Goal: Task Accomplishment & Management: Complete application form

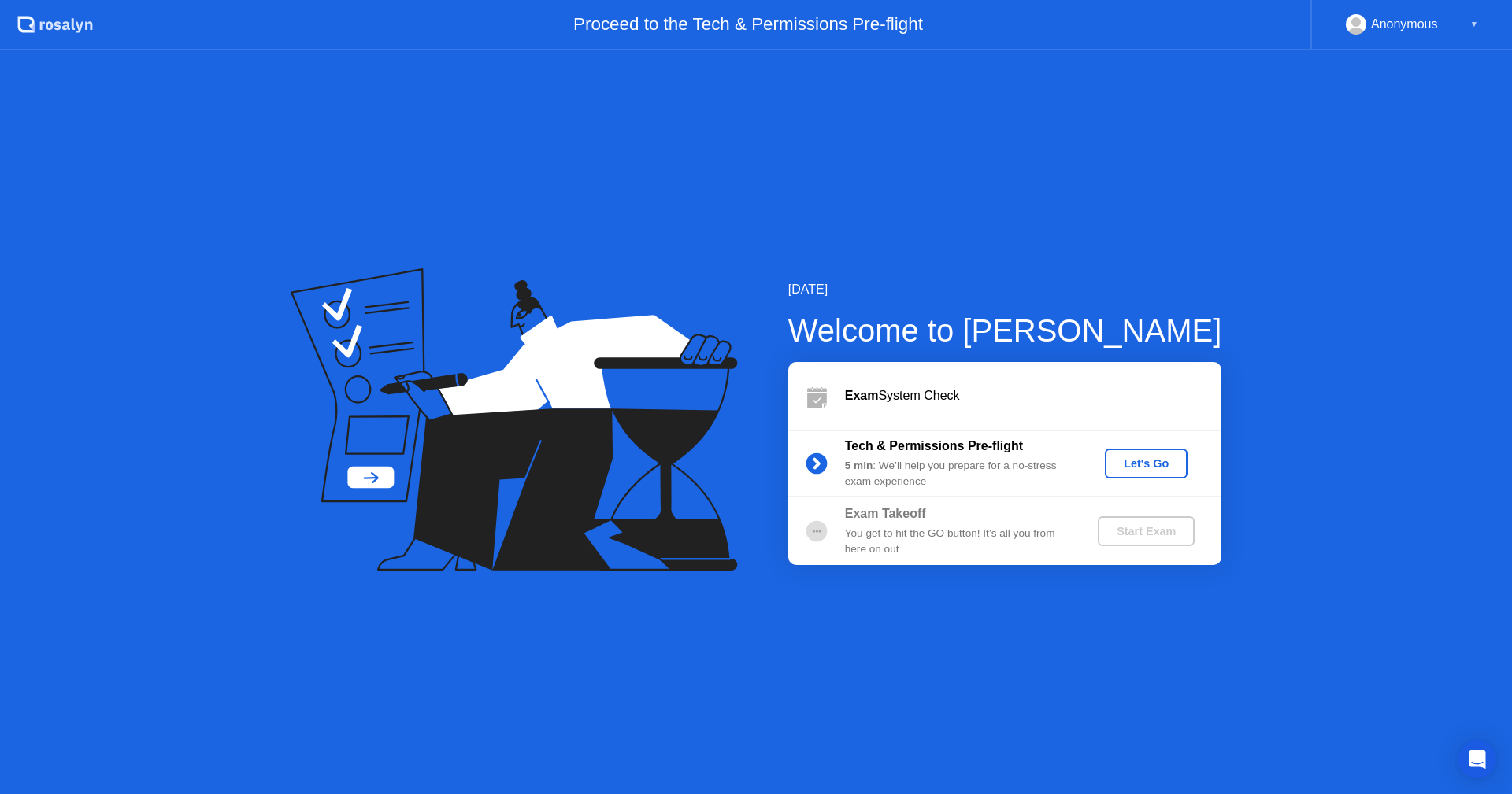
click at [1084, 409] on div "Exam System Check" at bounding box center [1005, 396] width 433 height 68
click at [1140, 469] on div "Let's Go" at bounding box center [1146, 464] width 70 height 13
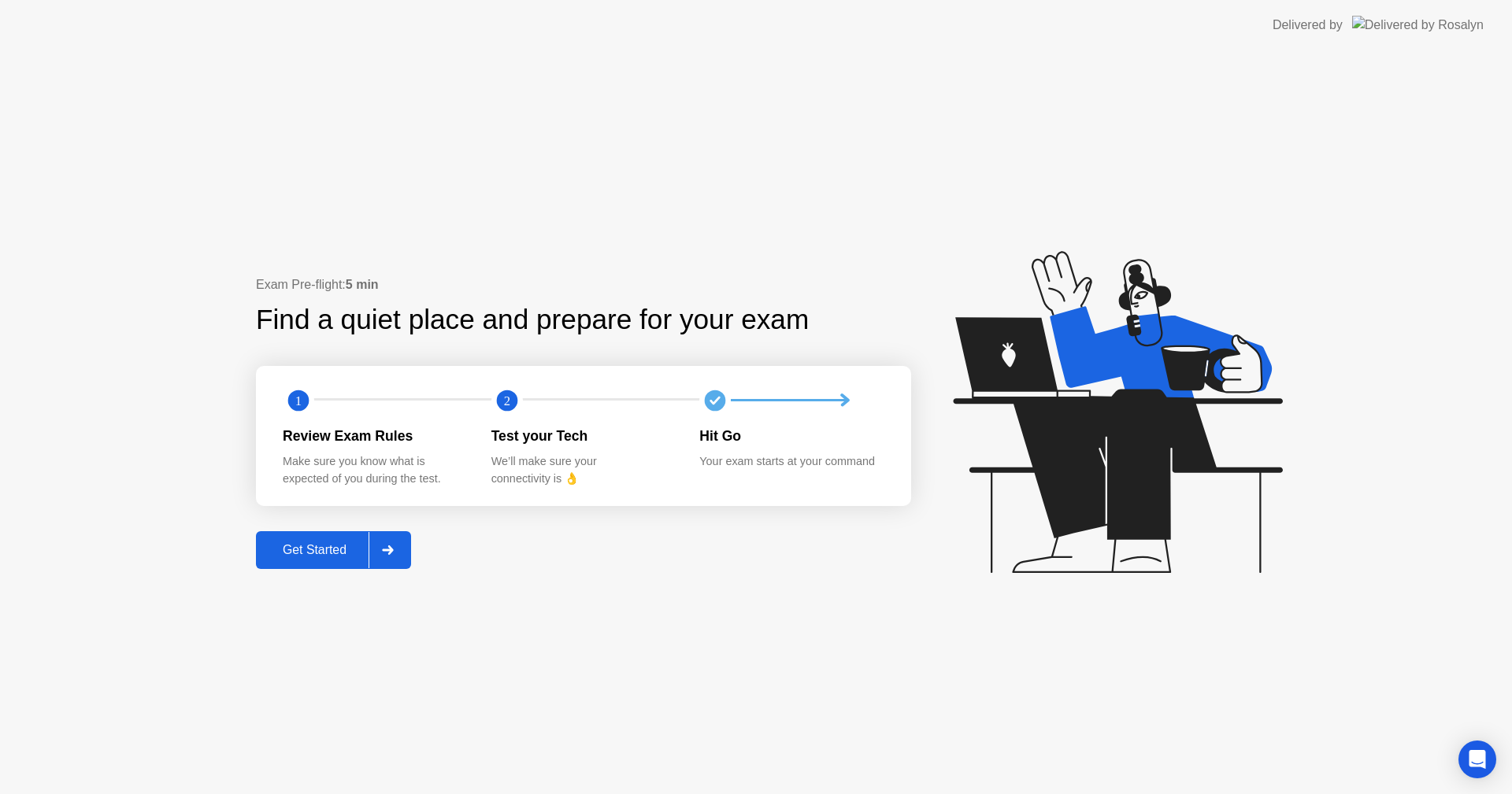
click at [324, 550] on div "Get Started" at bounding box center [315, 550] width 108 height 15
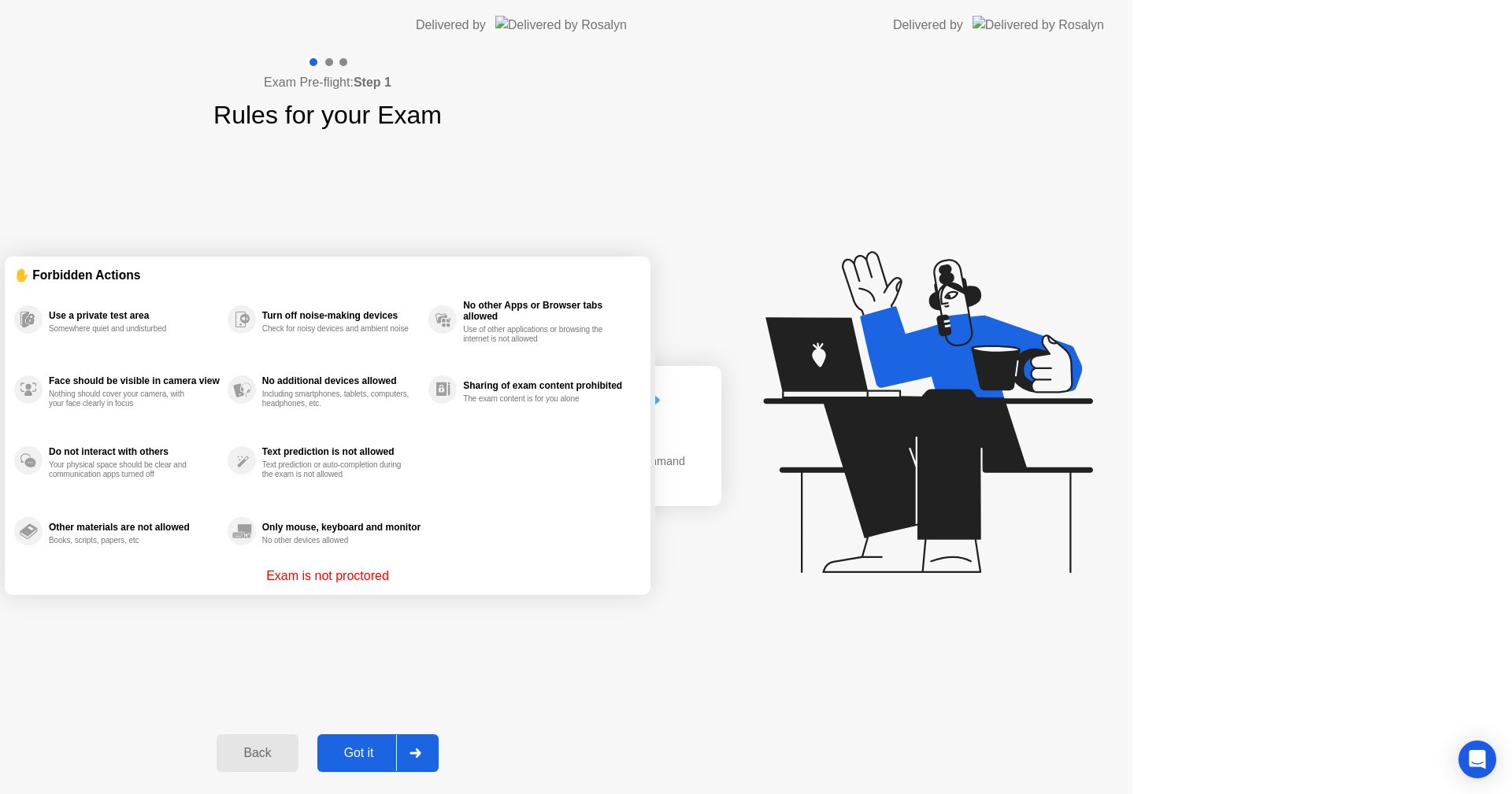
click at [324, 550] on div "Exam Pre-flight: Step 1 Rules for your Exam ✋ Forbidden Actions Use a private t…" at bounding box center [327, 422] width 655 height 744
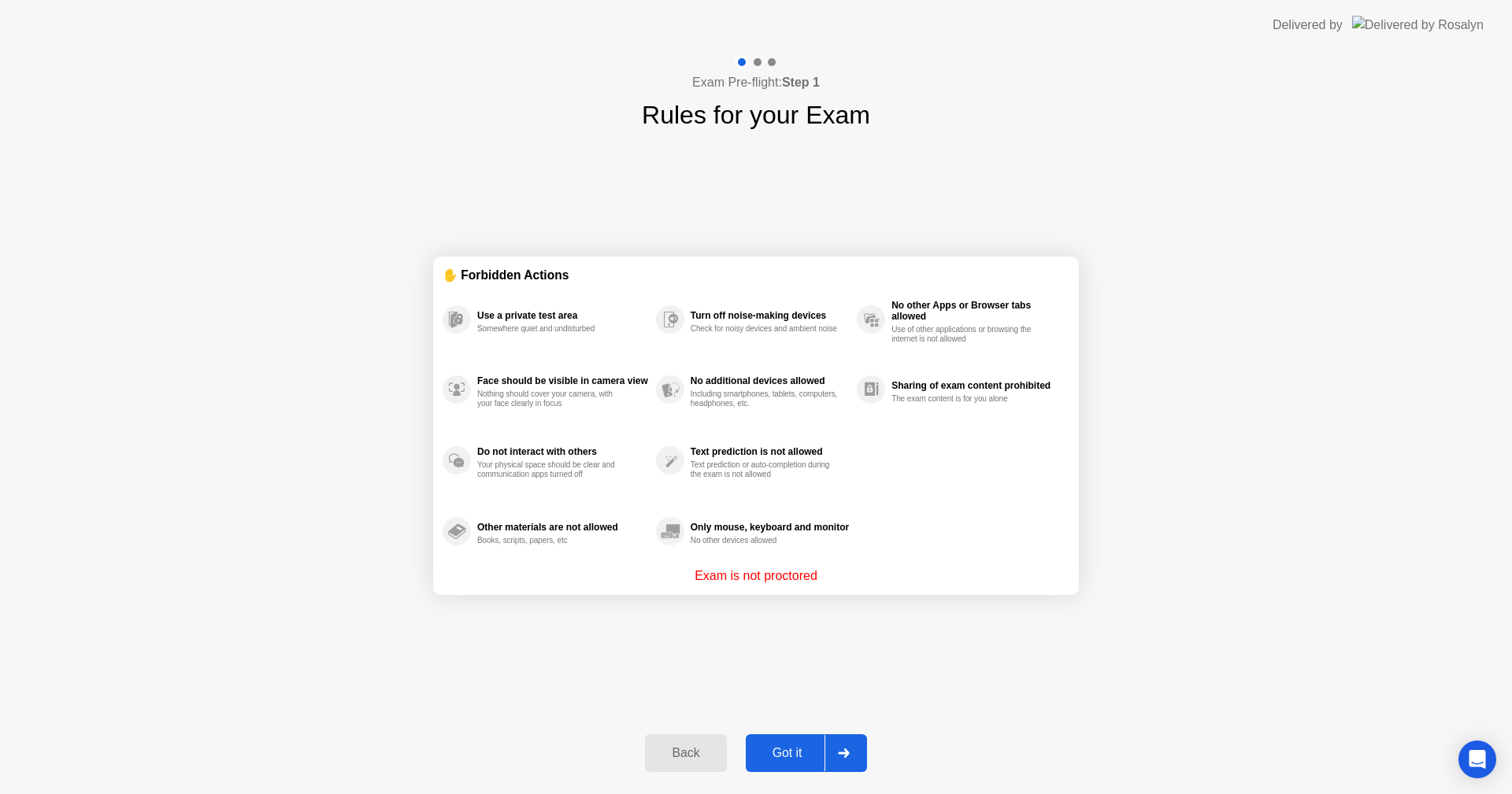
click at [802, 741] on button "Got it" at bounding box center [805, 754] width 121 height 38
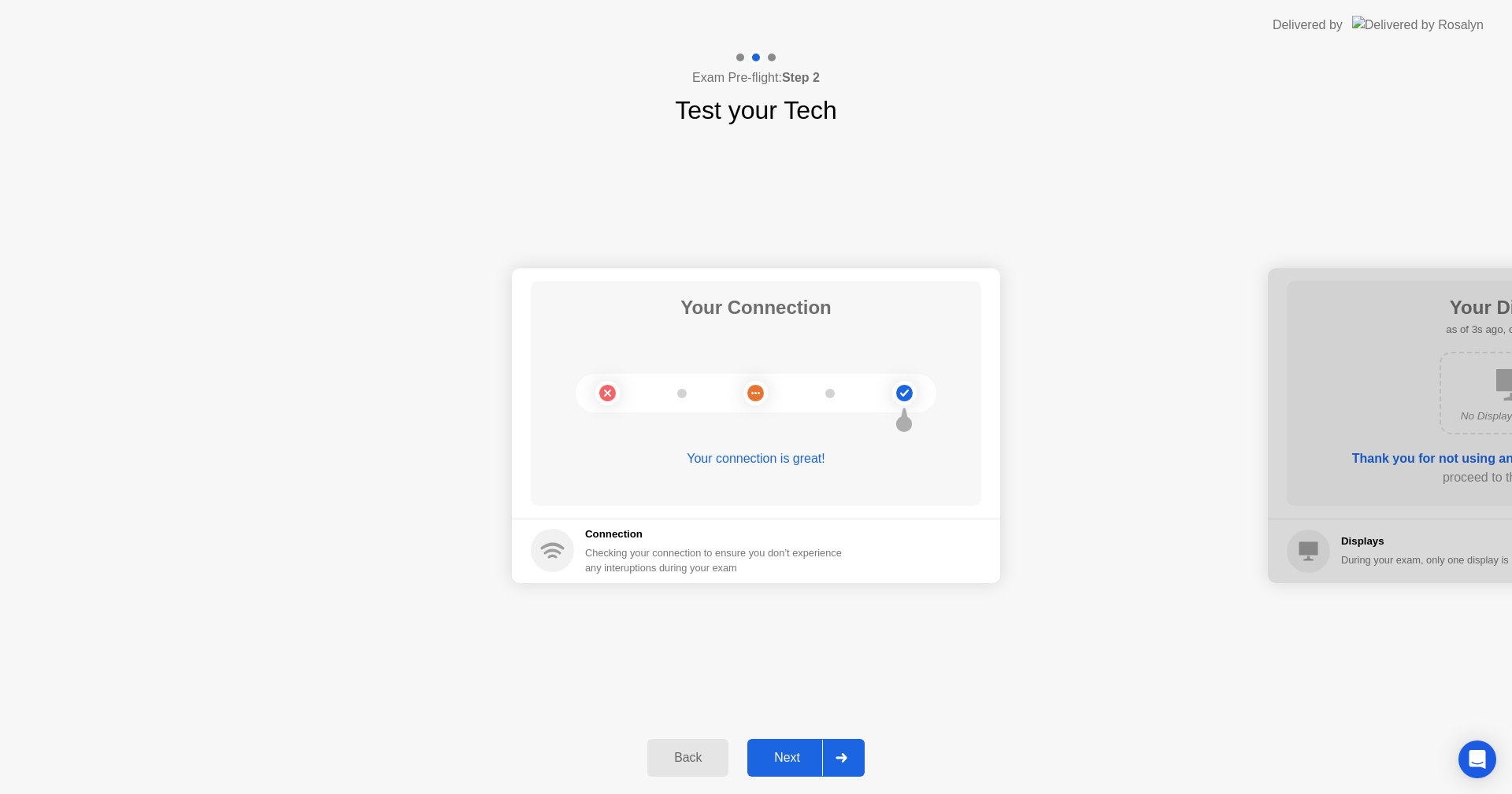
click at [895, 395] on circle at bounding box center [904, 393] width 24 height 24
click at [794, 761] on div "Next" at bounding box center [787, 758] width 70 height 15
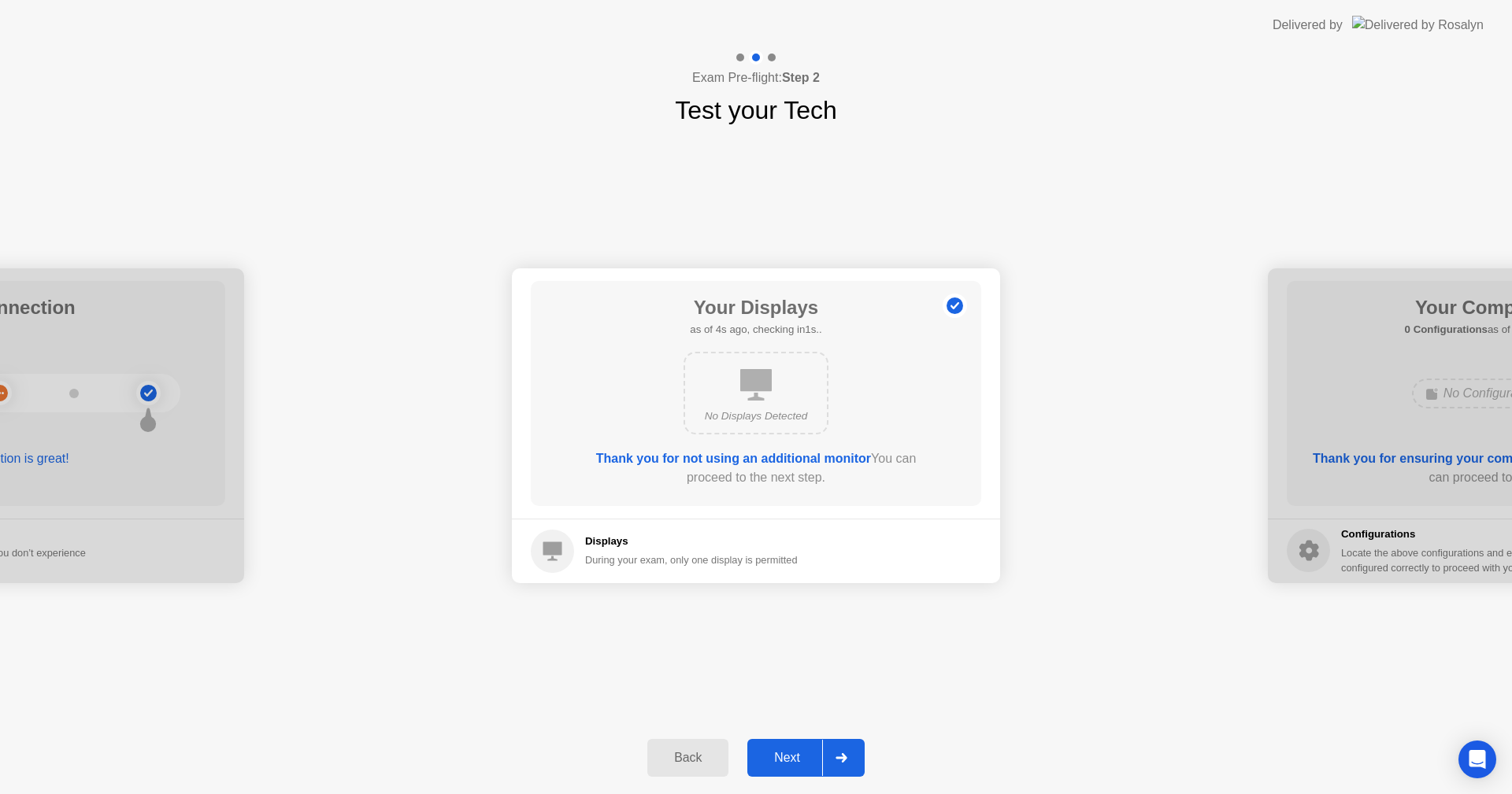
click at [794, 761] on div "Next" at bounding box center [787, 758] width 70 height 15
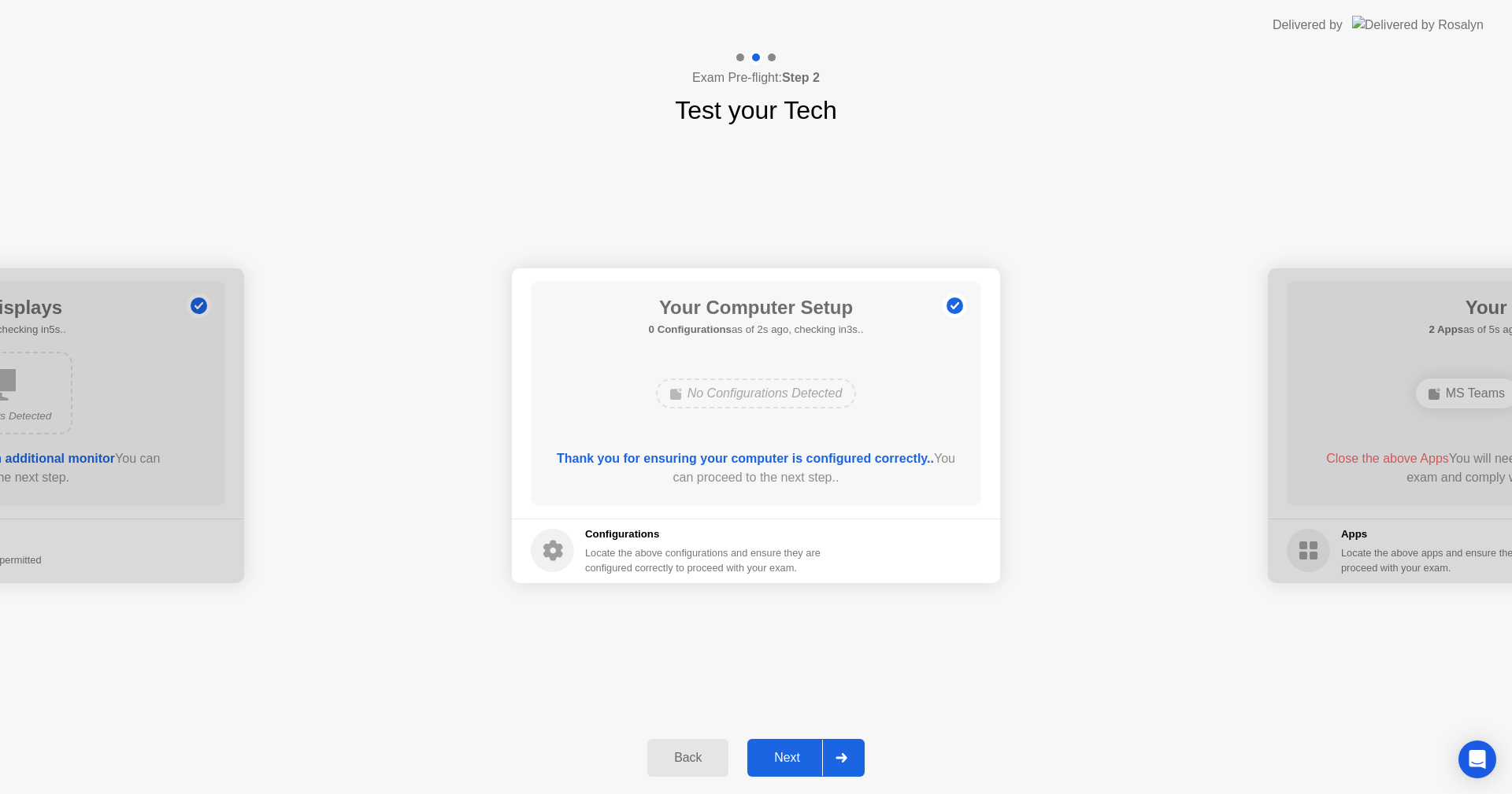
click at [784, 745] on button "Next" at bounding box center [805, 758] width 118 height 38
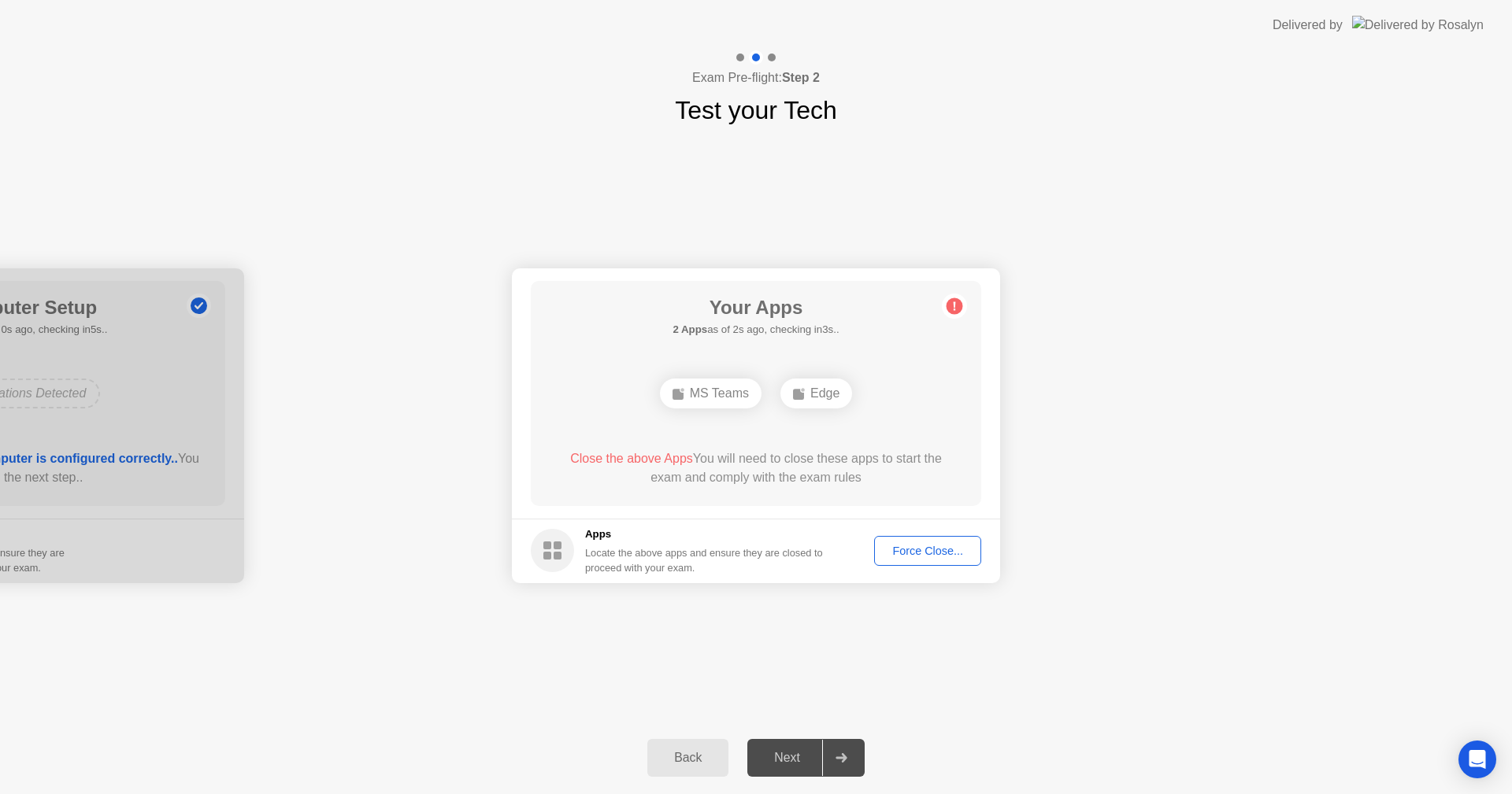
click at [755, 328] on h5 "2 Apps as of 2s ago, checking in3s.." at bounding box center [755, 330] width 166 height 15
click at [926, 554] on div "Force Close..." at bounding box center [927, 551] width 96 height 13
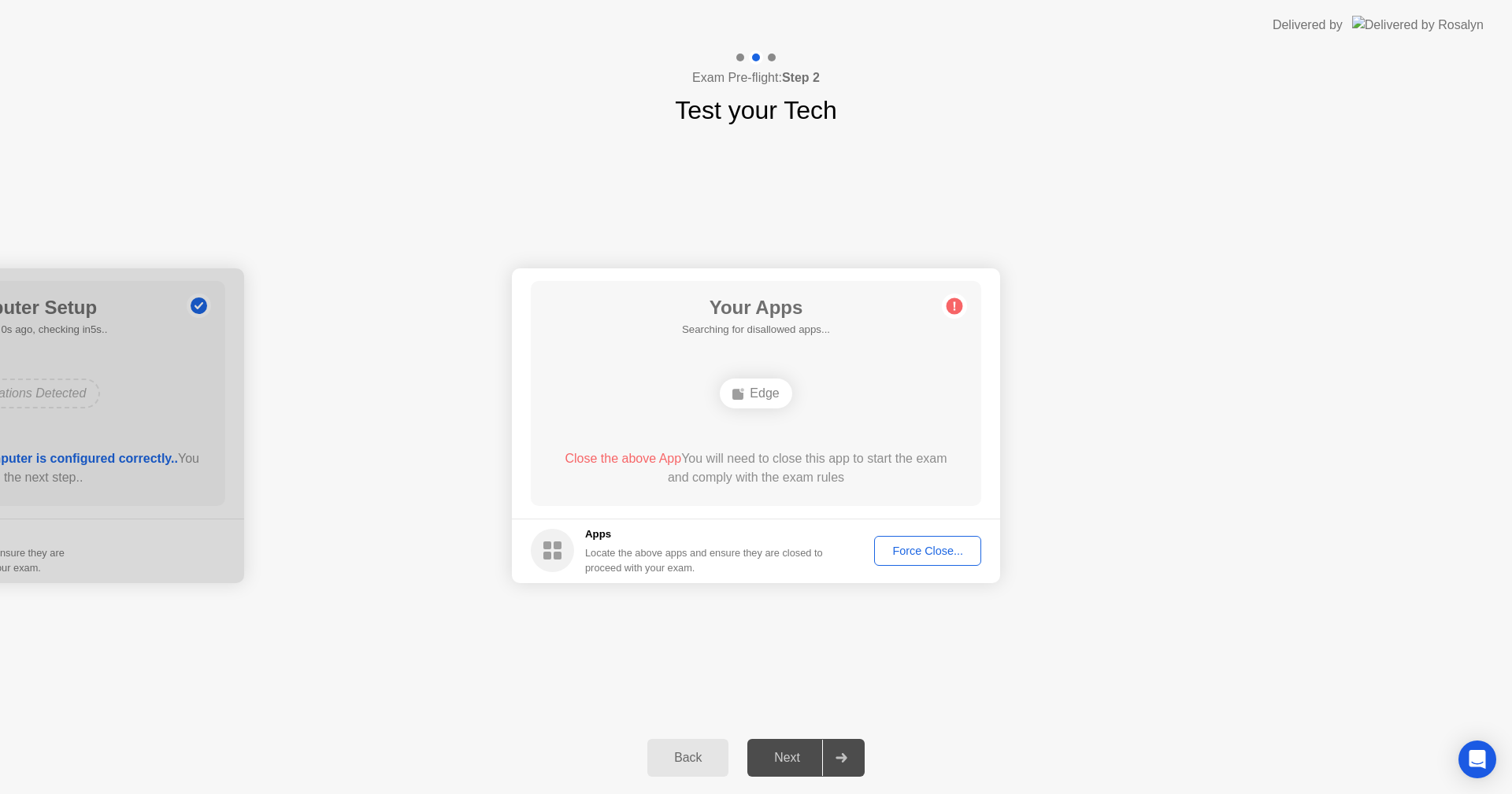
click at [937, 545] on div "Force Close..." at bounding box center [927, 551] width 96 height 13
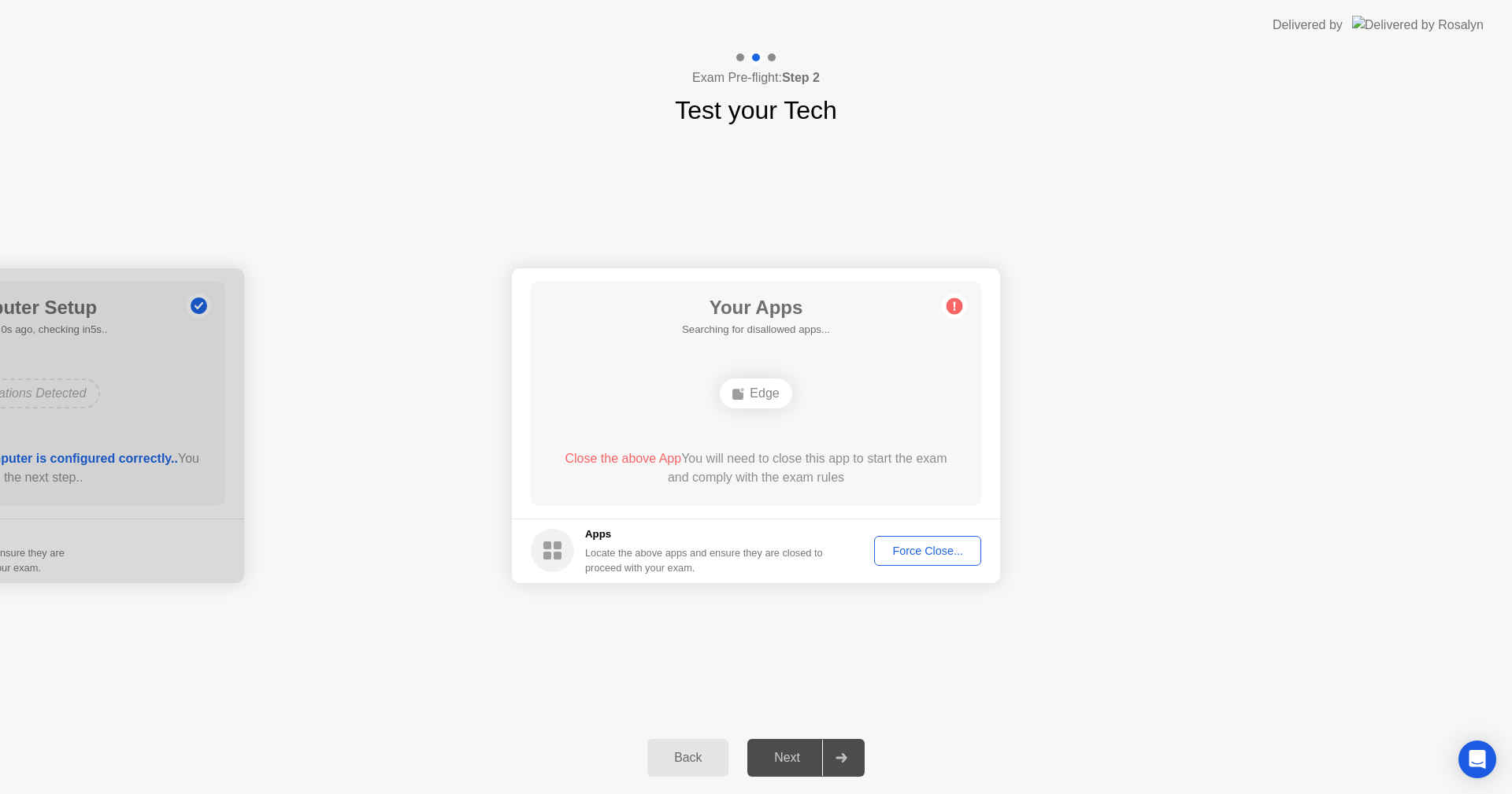
click at [586, 366] on div "Your Apps Searching for disallowed apps... Edge Close the above App You will ne…" at bounding box center [756, 393] width 451 height 225
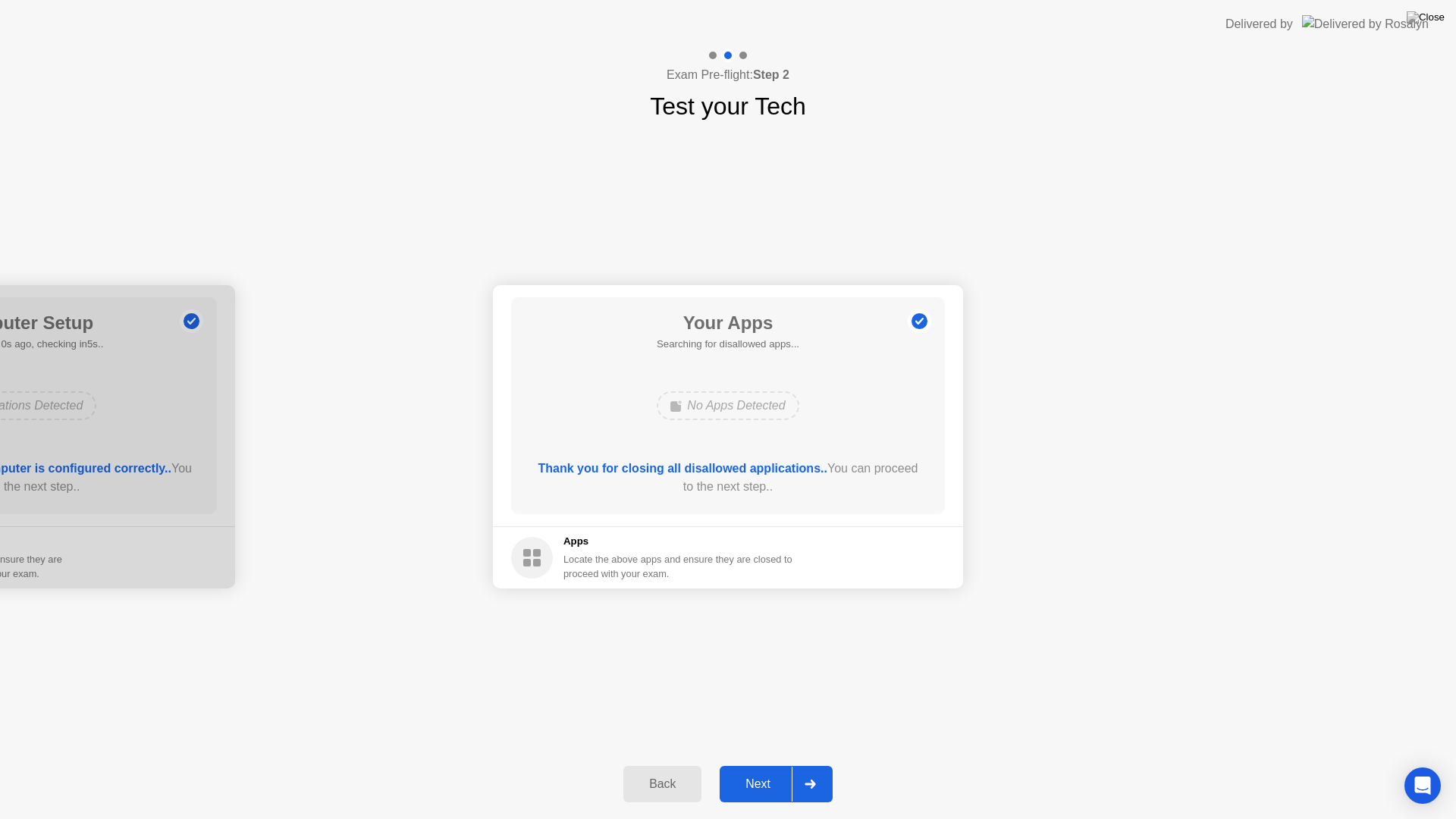
click at [763, 764] on div "Next" at bounding box center [758, 784] width 68 height 14
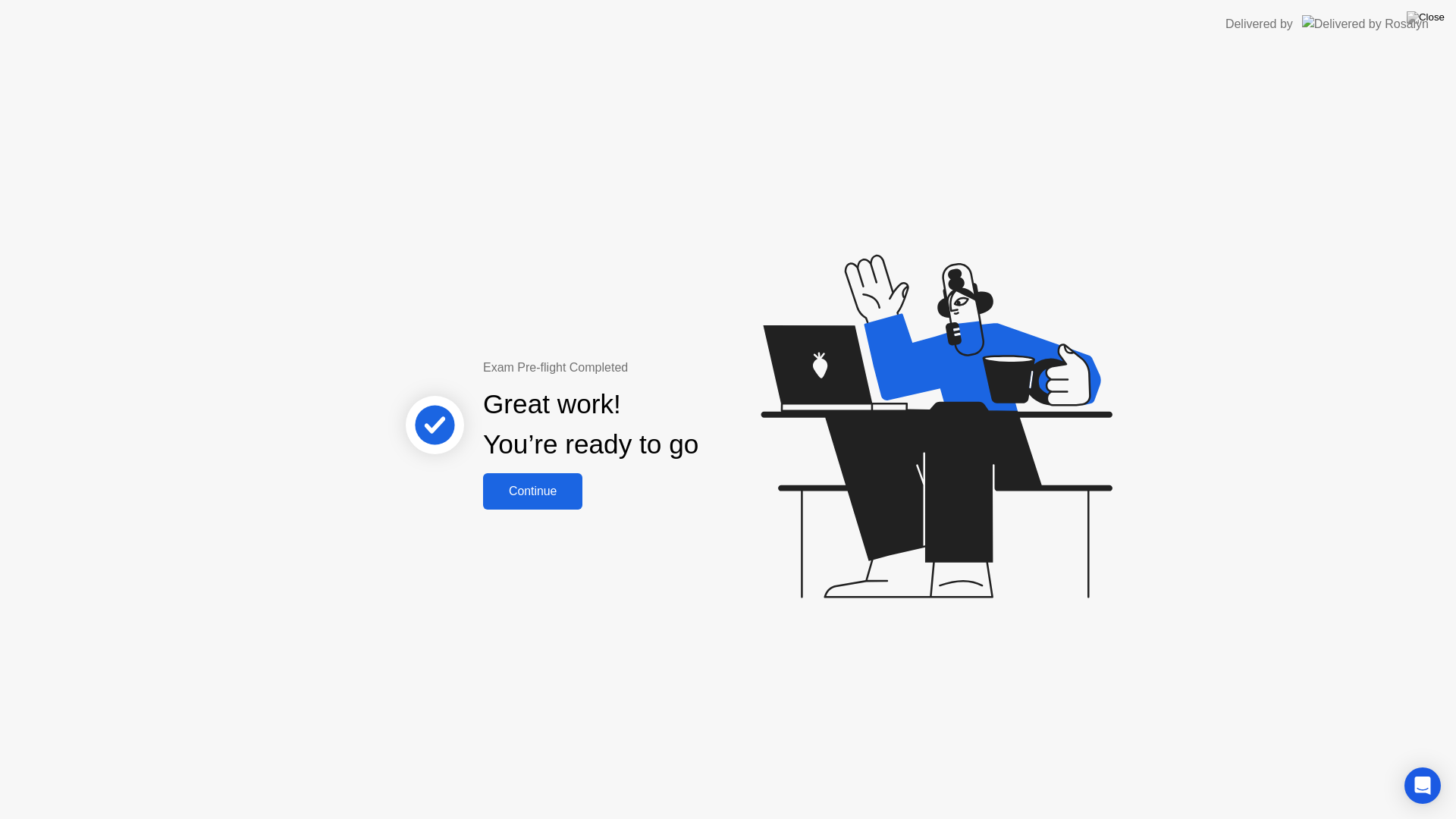
click at [547, 496] on div "Continue" at bounding box center [532, 491] width 90 height 14
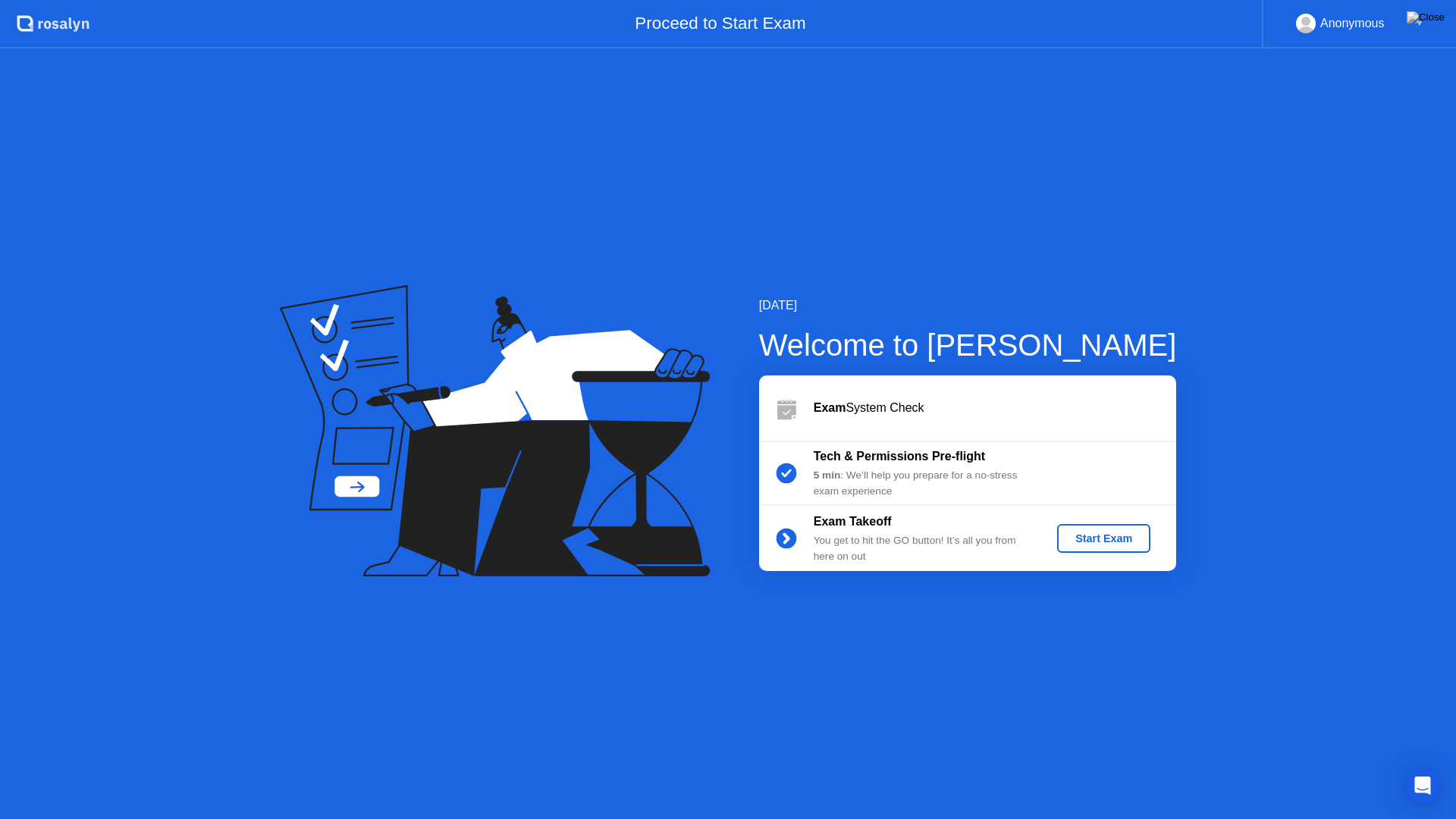
click at [1141, 544] on div "Start Exam" at bounding box center [1104, 539] width 81 height 12
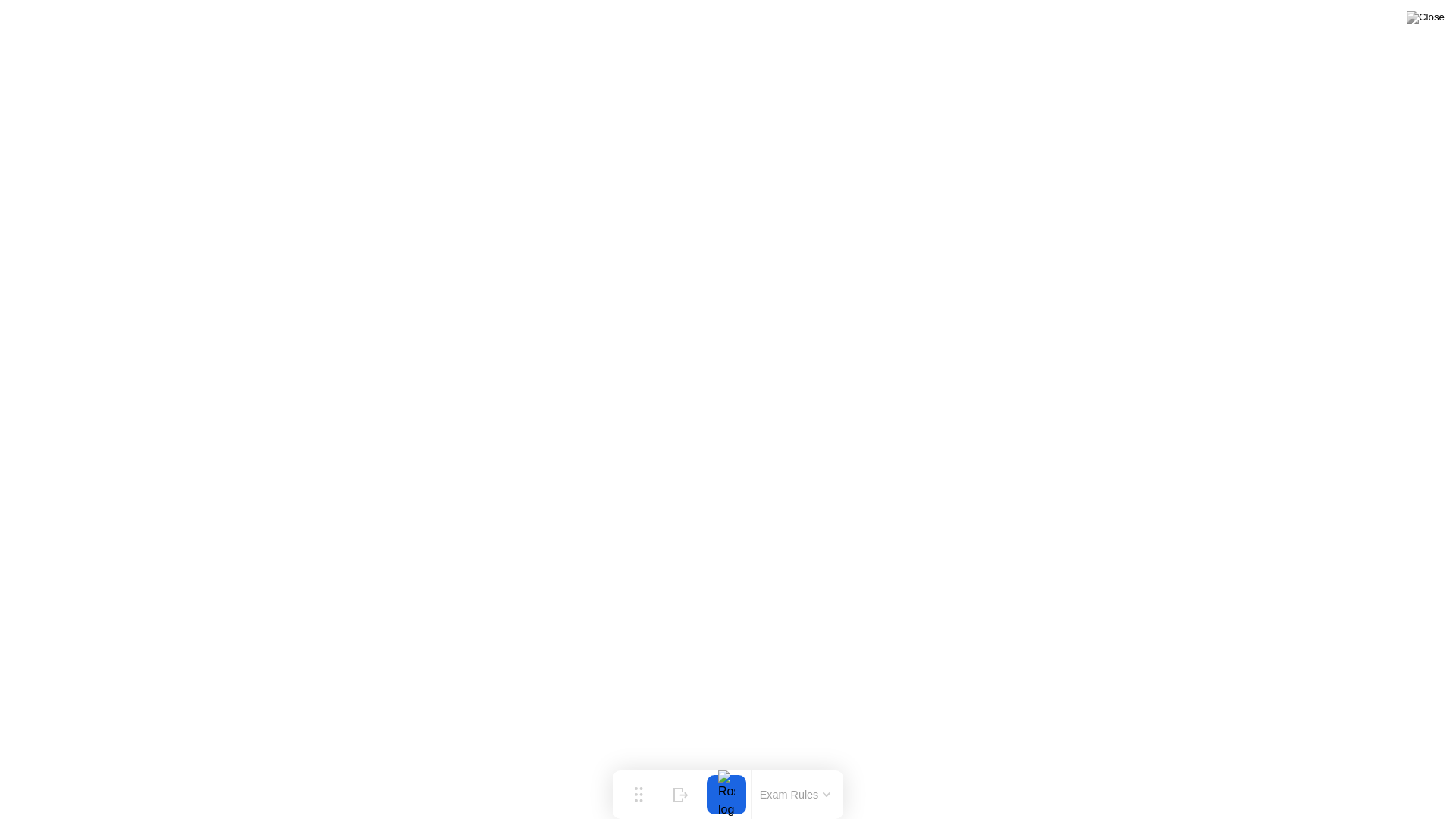
click at [785, 764] on button "Exam Rules" at bounding box center [795, 795] width 80 height 14
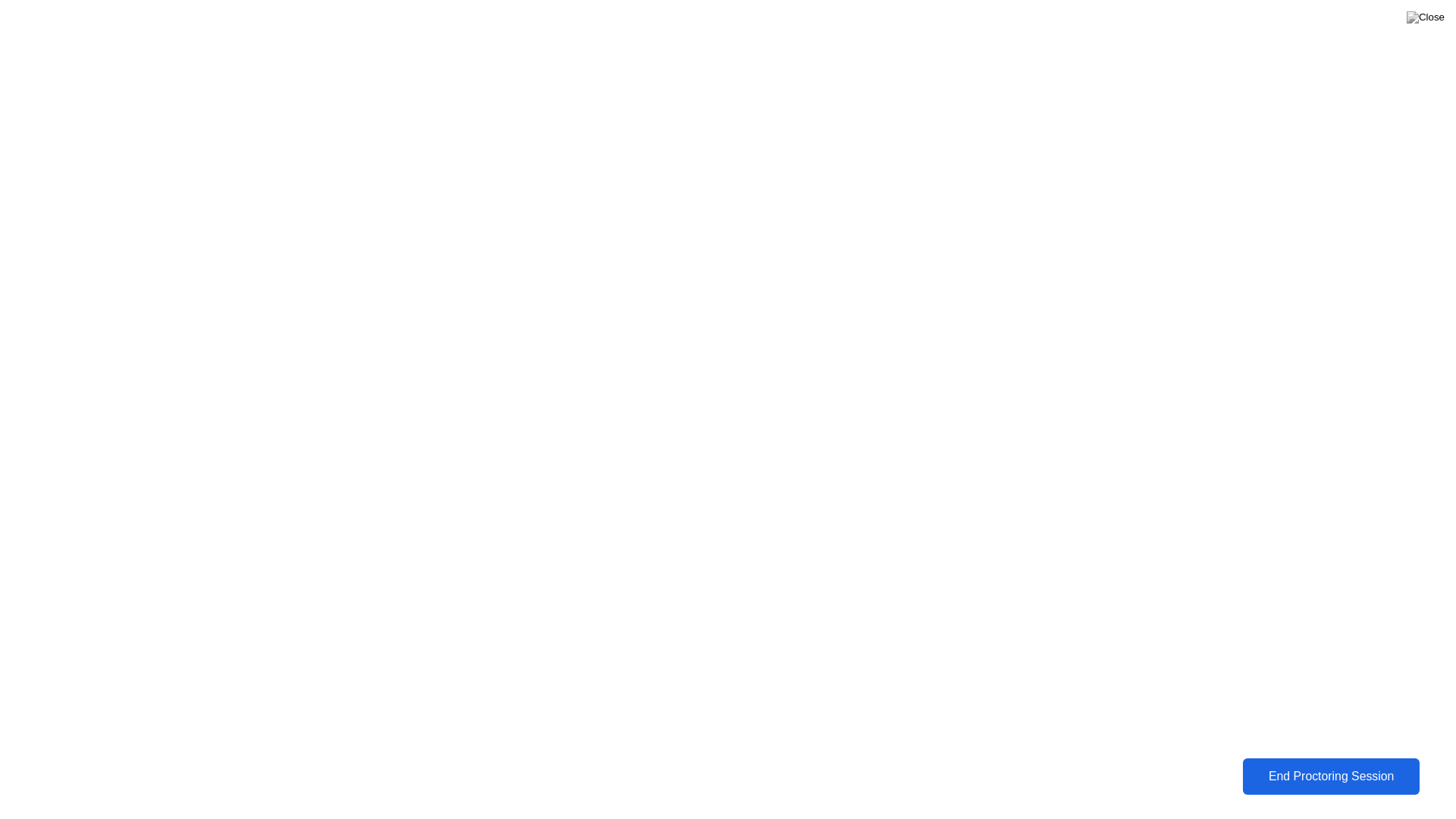
click at [1346, 764] on div "End Proctoring Session" at bounding box center [1331, 777] width 169 height 14
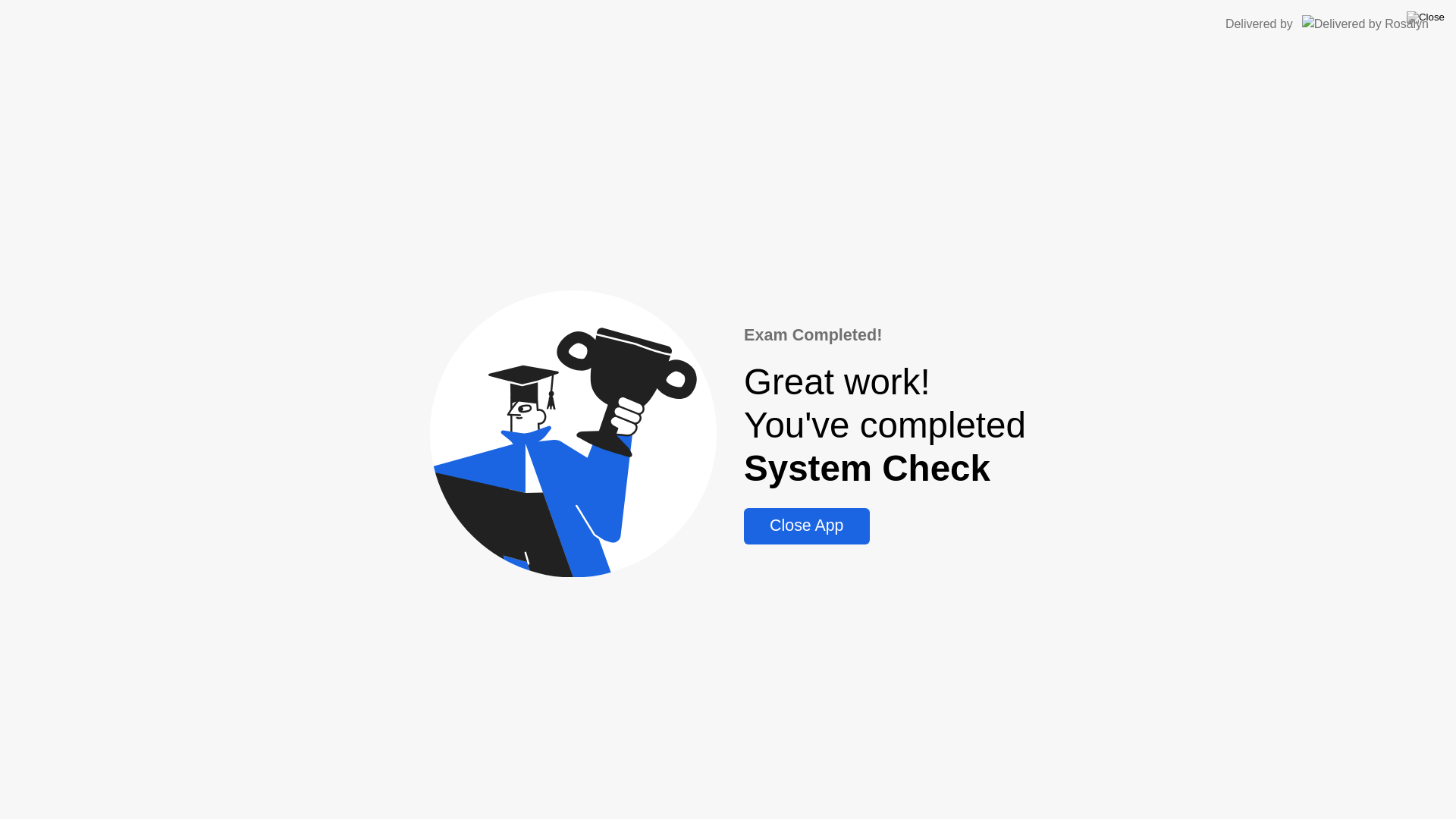
click at [828, 532] on div "Close App" at bounding box center [806, 526] width 116 height 19
